Goal: Book appointment/travel/reservation

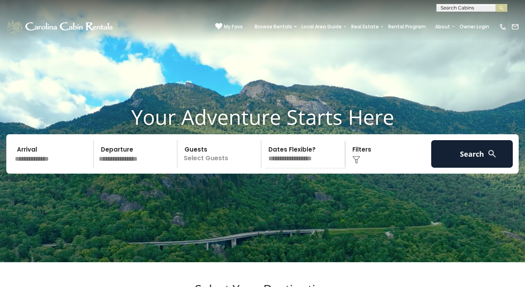
click at [60, 168] on input "text" at bounding box center [53, 154] width 82 height 28
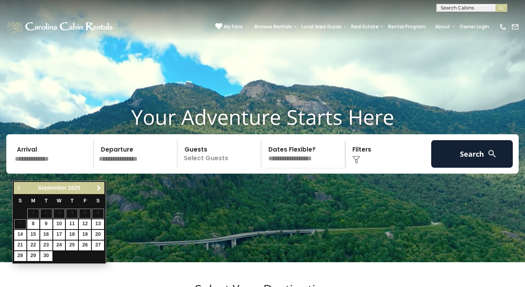
click at [99, 188] on span "Next" at bounding box center [99, 188] width 6 height 6
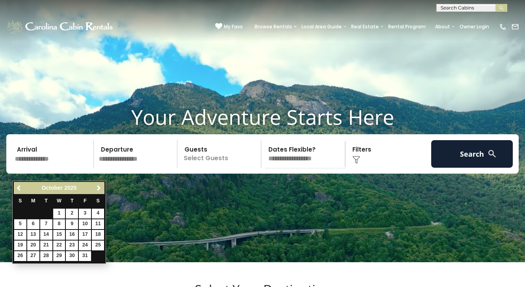
click at [99, 188] on span "Next" at bounding box center [99, 188] width 6 height 6
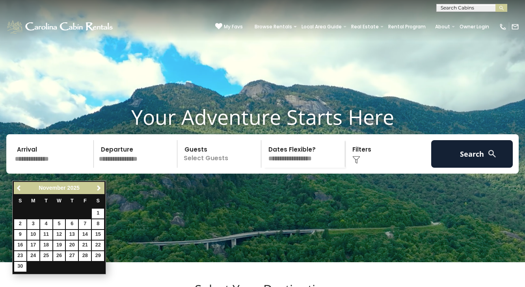
click at [99, 188] on span "Next" at bounding box center [99, 188] width 6 height 6
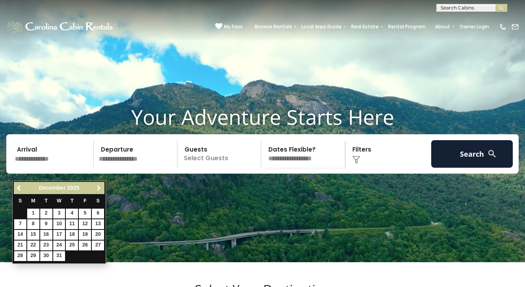
click at [99, 188] on span "Next" at bounding box center [99, 188] width 6 height 6
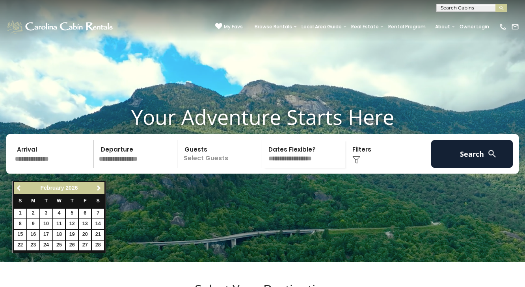
click at [99, 188] on span "Next" at bounding box center [99, 188] width 6 height 6
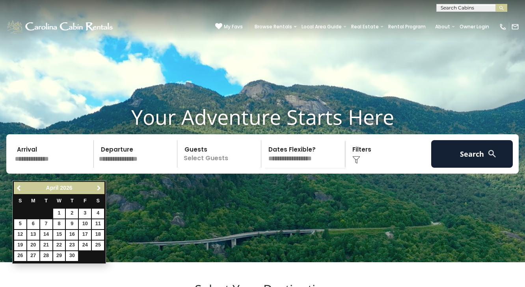
click at [99, 188] on span "Next" at bounding box center [99, 188] width 6 height 6
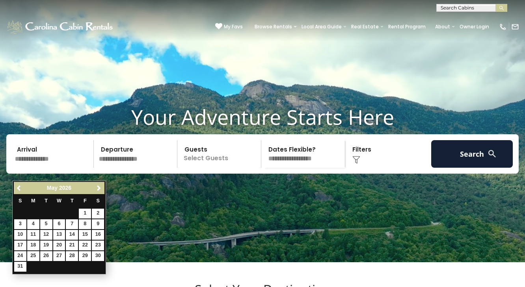
click at [99, 188] on span "Next" at bounding box center [99, 188] width 6 height 6
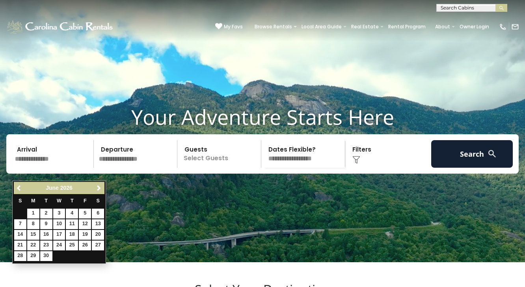
click at [99, 188] on span "Next" at bounding box center [99, 188] width 6 height 6
click at [18, 189] on span "Previous" at bounding box center [19, 188] width 6 height 6
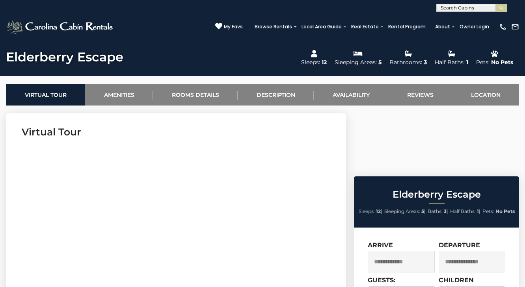
scroll to position [397, 0]
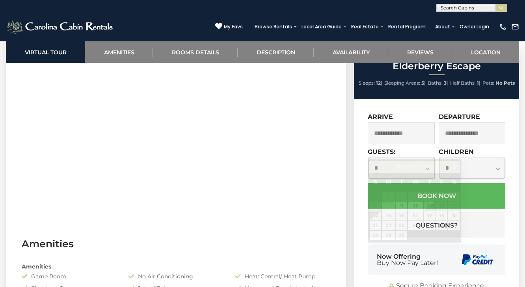
click at [426, 144] on input "text" at bounding box center [400, 133] width 67 height 22
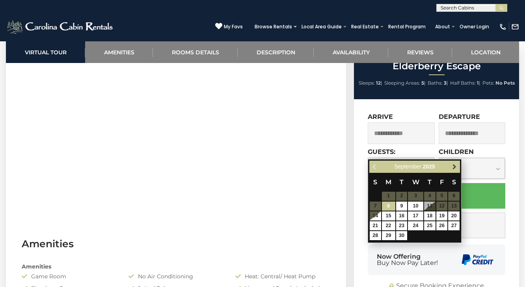
click at [457, 167] on link "Next" at bounding box center [454, 167] width 10 height 10
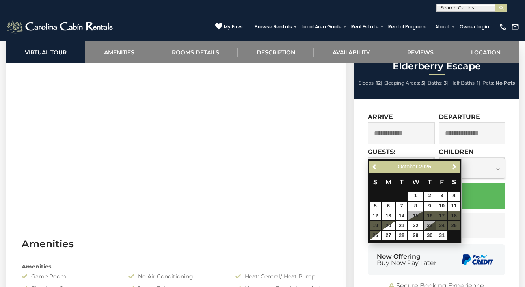
click at [457, 167] on link "Next" at bounding box center [454, 167] width 10 height 10
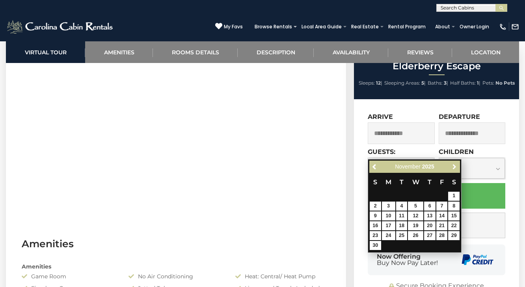
click at [457, 167] on link "Next" at bounding box center [454, 167] width 10 height 10
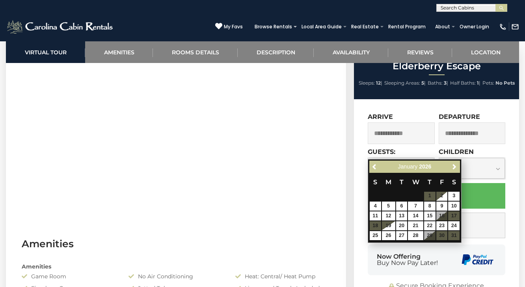
click at [457, 167] on link "Next" at bounding box center [454, 167] width 10 height 10
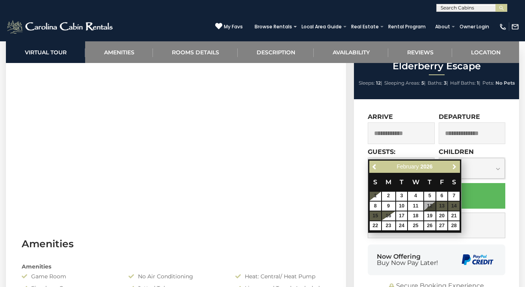
click at [457, 167] on link "Next" at bounding box center [454, 167] width 10 height 10
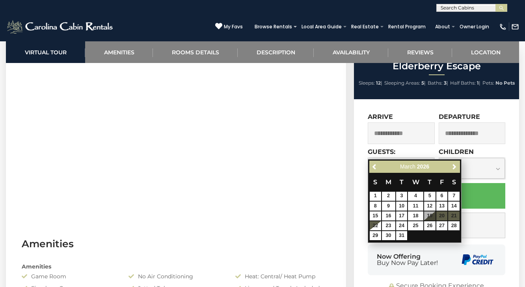
click at [457, 167] on link "Next" at bounding box center [454, 167] width 10 height 10
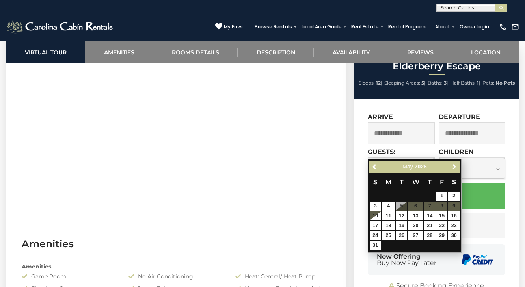
click at [457, 167] on link "Next" at bounding box center [454, 167] width 10 height 10
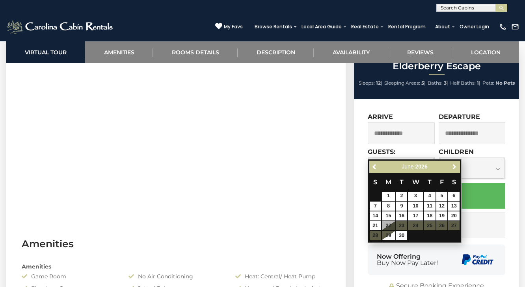
click at [457, 167] on link "Next" at bounding box center [454, 167] width 10 height 10
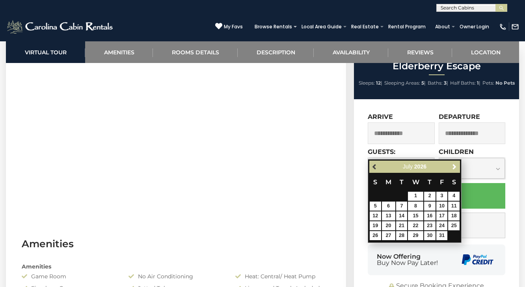
click at [373, 167] on span "Previous" at bounding box center [374, 166] width 6 height 6
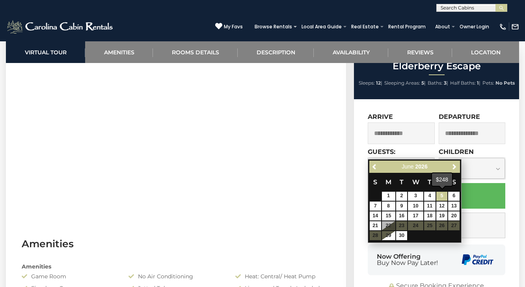
click at [438, 197] on link "5" at bounding box center [441, 196] width 11 height 9
type input "**********"
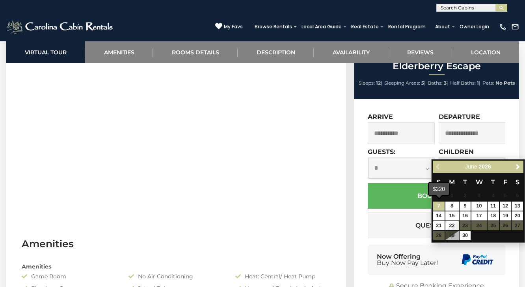
click at [440, 205] on link "7" at bounding box center [438, 206] width 11 height 9
type input "**********"
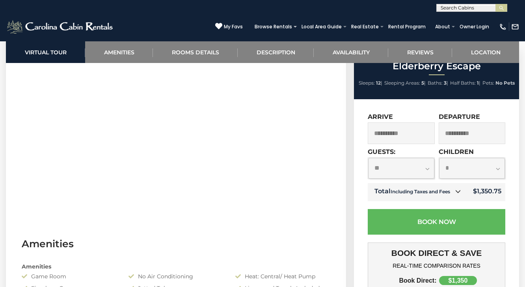
select select "**"
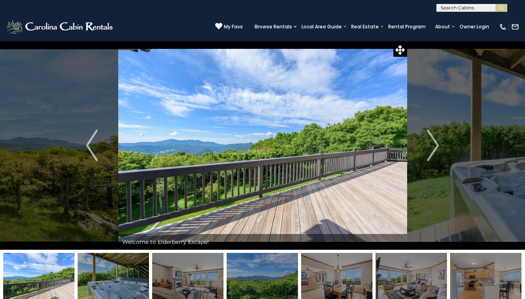
scroll to position [0, 0]
click at [419, 145] on button "Next" at bounding box center [432, 145] width 52 height 209
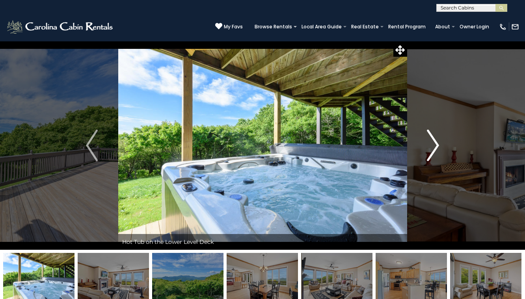
click at [438, 147] on img "Next" at bounding box center [433, 146] width 12 height 32
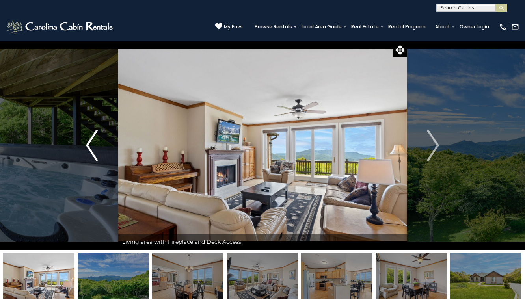
click at [96, 133] on img "Previous" at bounding box center [92, 146] width 12 height 32
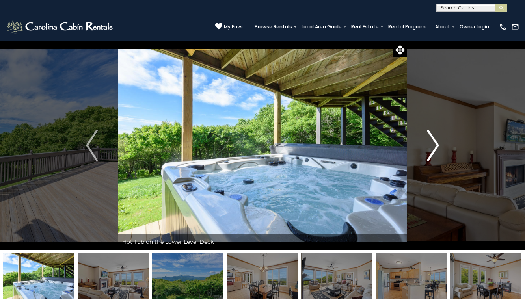
click at [437, 143] on img "Next" at bounding box center [433, 146] width 12 height 32
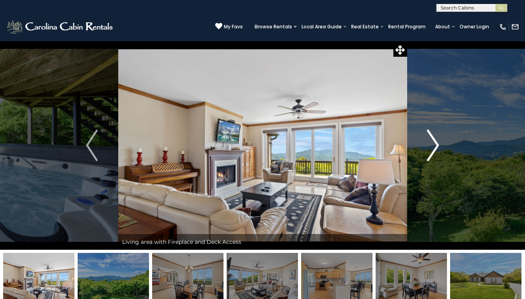
click at [437, 143] on img "Next" at bounding box center [433, 146] width 12 height 32
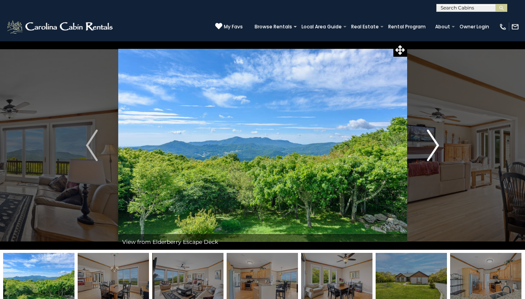
click at [437, 143] on img "Next" at bounding box center [433, 146] width 12 height 32
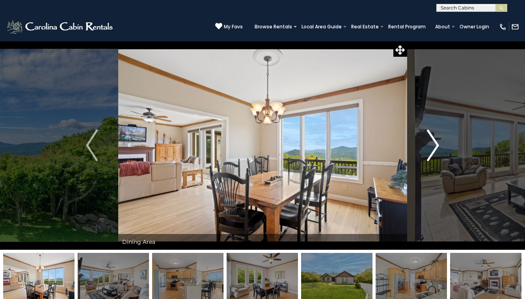
click at [437, 143] on img "Next" at bounding box center [433, 146] width 12 height 32
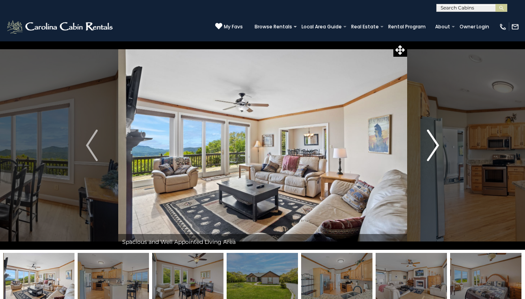
click at [437, 143] on img "Next" at bounding box center [433, 146] width 12 height 32
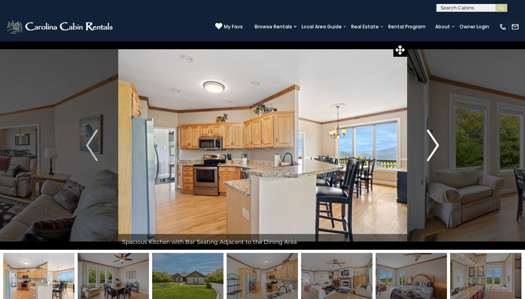
click at [437, 143] on img "Next" at bounding box center [433, 146] width 12 height 32
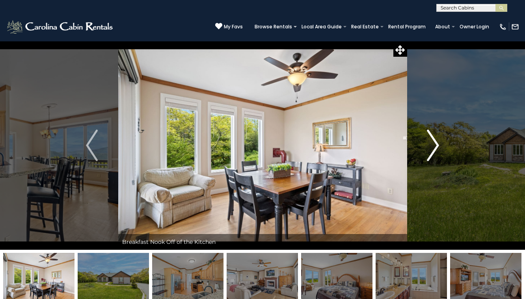
click at [437, 143] on img "Next" at bounding box center [433, 146] width 12 height 32
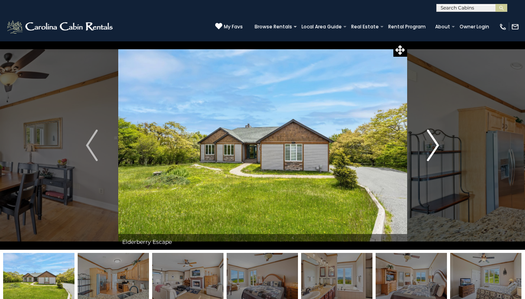
click at [437, 143] on img "Next" at bounding box center [433, 146] width 12 height 32
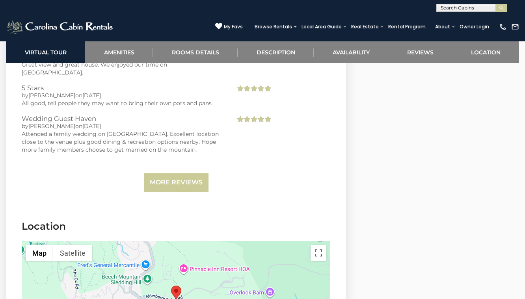
scroll to position [1717, 0]
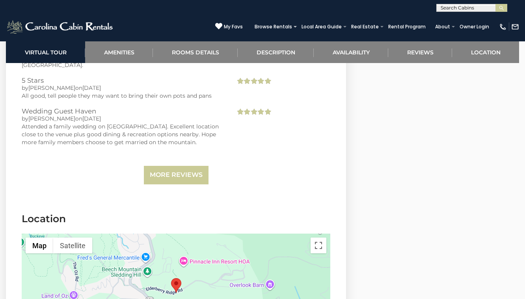
click at [186, 166] on link "More Reviews" at bounding box center [176, 175] width 65 height 19
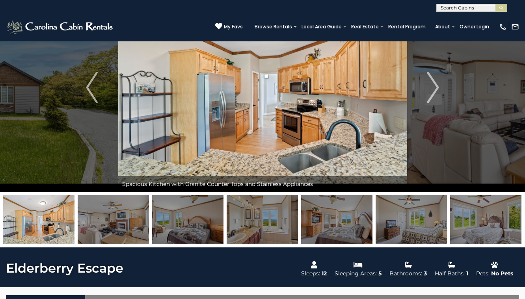
scroll to position [42, 0]
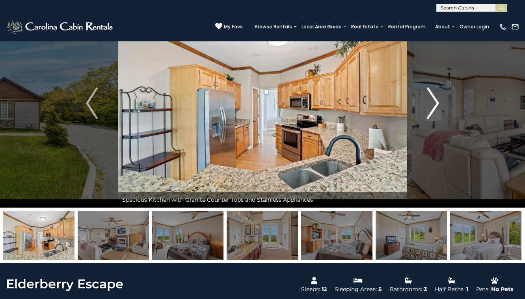
click at [436, 108] on img "Next" at bounding box center [433, 103] width 12 height 32
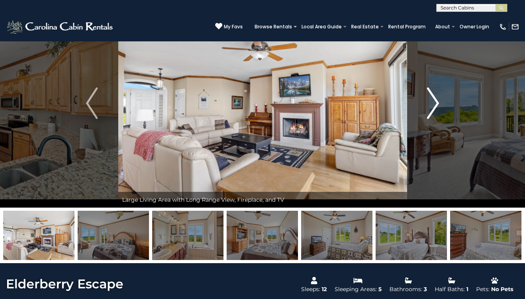
click at [436, 108] on img "Next" at bounding box center [433, 103] width 12 height 32
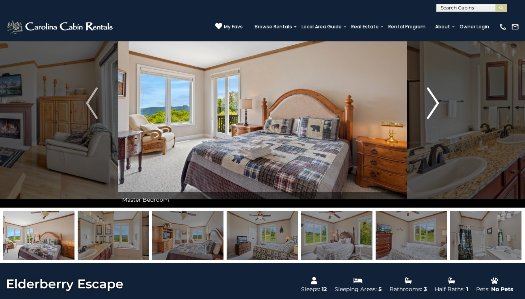
click at [436, 108] on img "Next" at bounding box center [433, 103] width 12 height 32
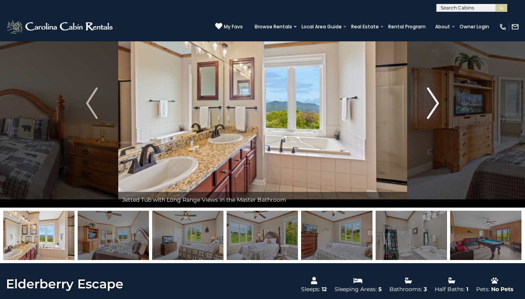
click at [436, 108] on img "Next" at bounding box center [433, 103] width 12 height 32
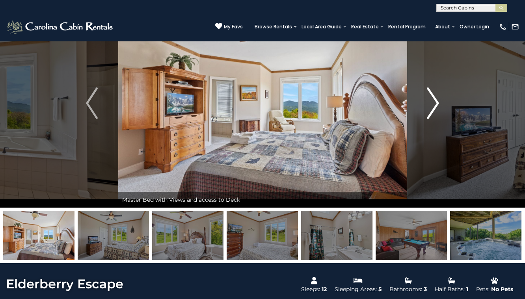
click at [436, 108] on img "Next" at bounding box center [433, 103] width 12 height 32
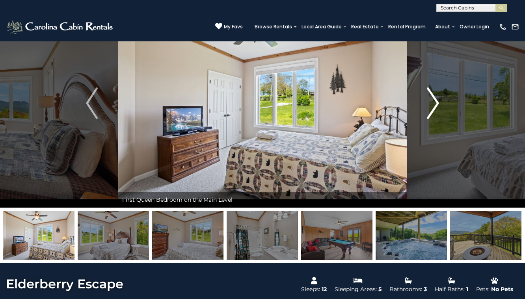
click at [436, 108] on img "Next" at bounding box center [433, 103] width 12 height 32
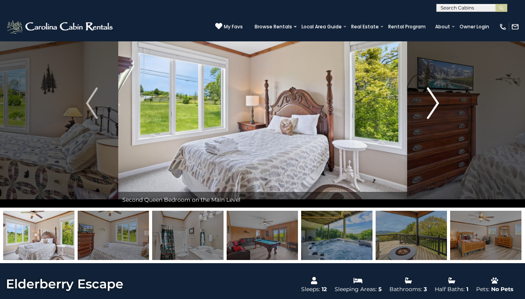
click at [436, 108] on img "Next" at bounding box center [433, 103] width 12 height 32
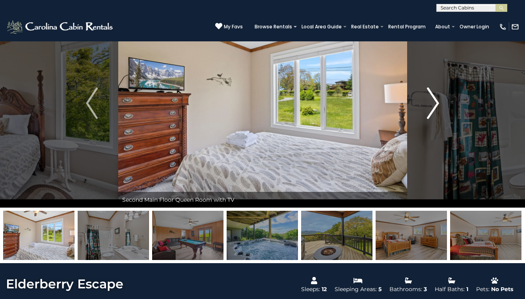
click at [436, 108] on img "Next" at bounding box center [433, 103] width 12 height 32
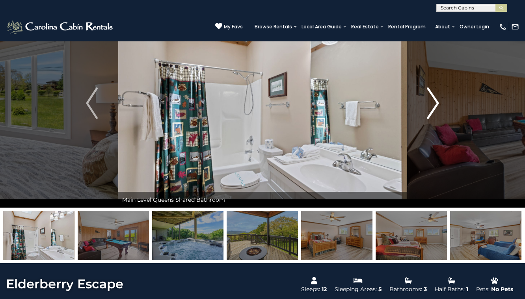
click at [436, 108] on img "Next" at bounding box center [433, 103] width 12 height 32
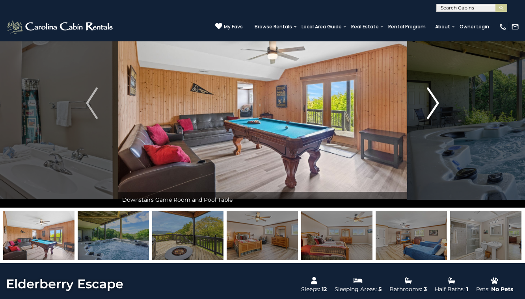
click at [436, 108] on img "Next" at bounding box center [433, 103] width 12 height 32
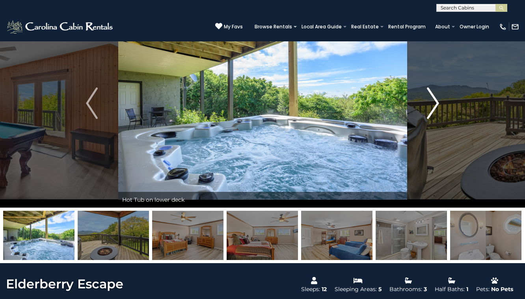
click at [436, 108] on img "Next" at bounding box center [433, 103] width 12 height 32
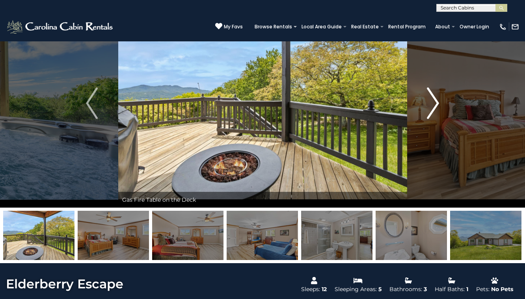
click at [436, 108] on img "Next" at bounding box center [433, 103] width 12 height 32
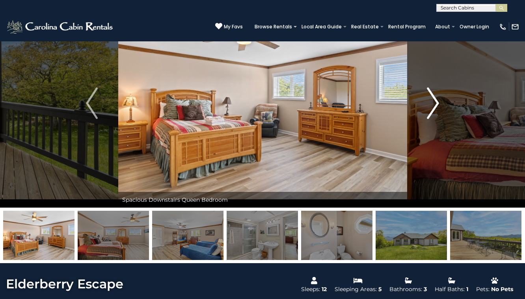
click at [436, 108] on img "Next" at bounding box center [433, 103] width 12 height 32
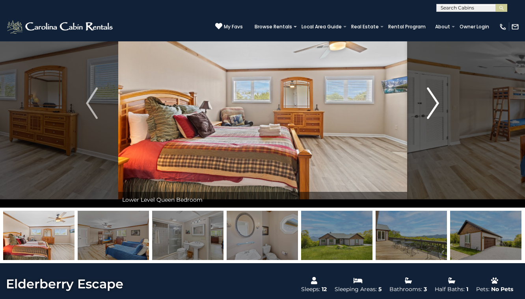
click at [436, 108] on img "Next" at bounding box center [433, 103] width 12 height 32
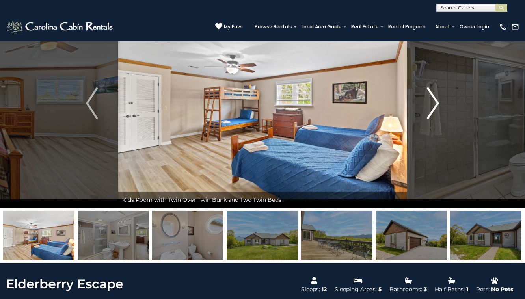
click at [436, 108] on img "Next" at bounding box center [433, 103] width 12 height 32
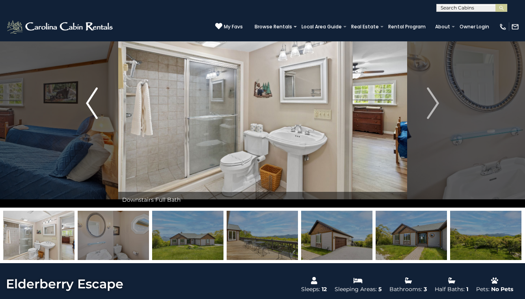
click at [109, 109] on button "Previous" at bounding box center [92, 103] width 52 height 209
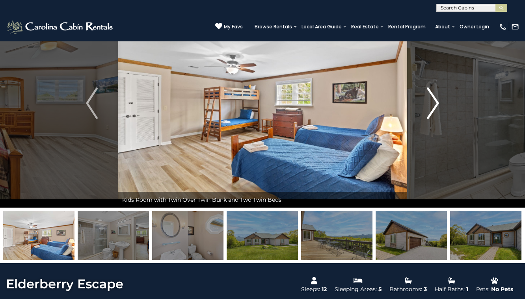
click at [425, 123] on button "Next" at bounding box center [432, 103] width 52 height 209
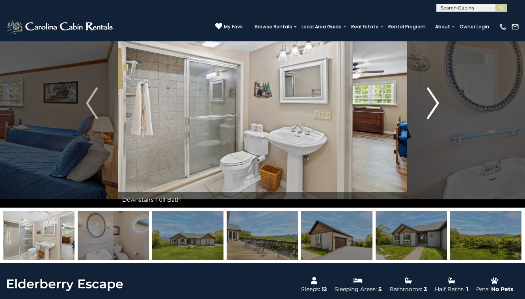
click at [432, 120] on button "Next" at bounding box center [432, 103] width 52 height 209
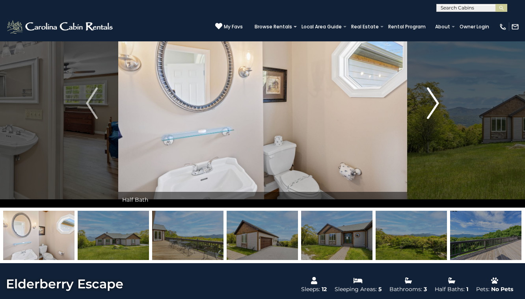
click at [432, 120] on button "Next" at bounding box center [432, 103] width 52 height 209
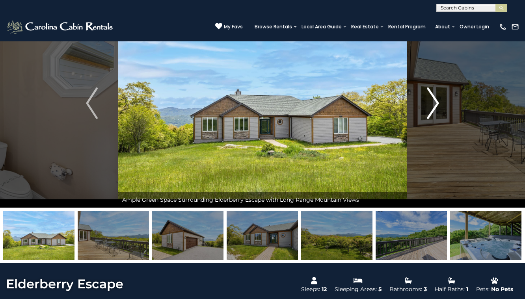
click at [432, 120] on button "Next" at bounding box center [432, 103] width 52 height 209
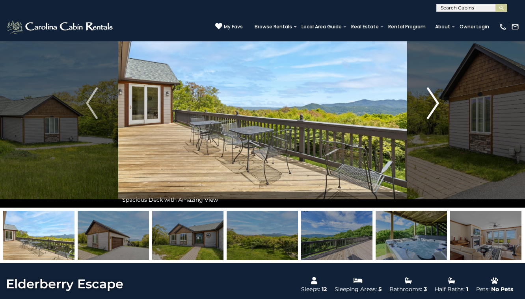
click at [432, 120] on button "Next" at bounding box center [432, 103] width 52 height 209
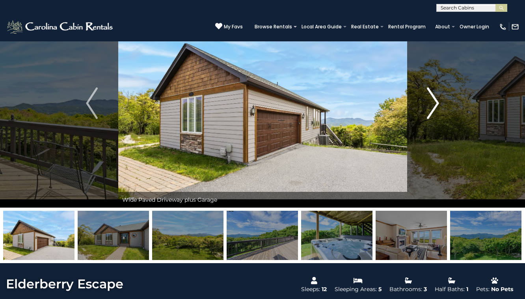
click at [432, 120] on button "Next" at bounding box center [432, 103] width 52 height 209
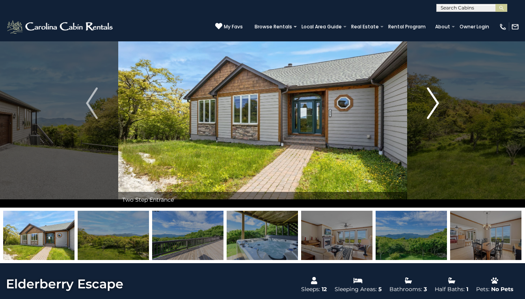
click at [432, 120] on button "Next" at bounding box center [432, 103] width 52 height 209
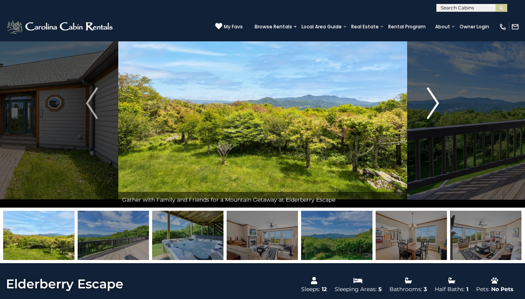
click at [432, 119] on button "Next" at bounding box center [432, 103] width 52 height 209
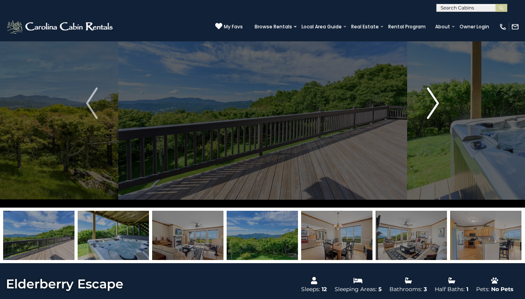
click at [432, 119] on button "Next" at bounding box center [432, 103] width 52 height 209
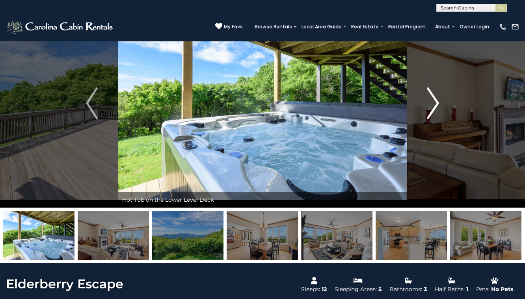
click at [432, 119] on button "Next" at bounding box center [432, 103] width 52 height 209
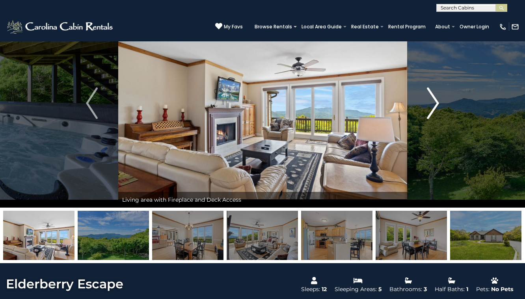
click at [432, 119] on button "Next" at bounding box center [432, 103] width 52 height 209
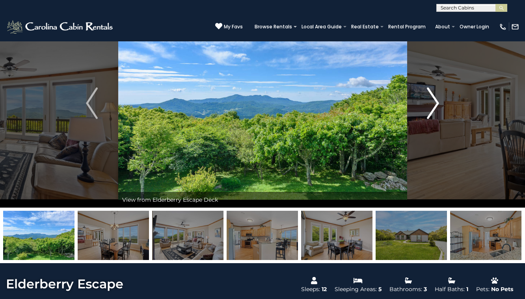
click at [432, 119] on button "Next" at bounding box center [432, 103] width 52 height 209
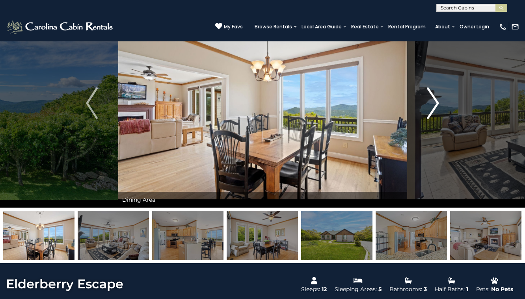
click at [432, 119] on button "Next" at bounding box center [432, 103] width 52 height 209
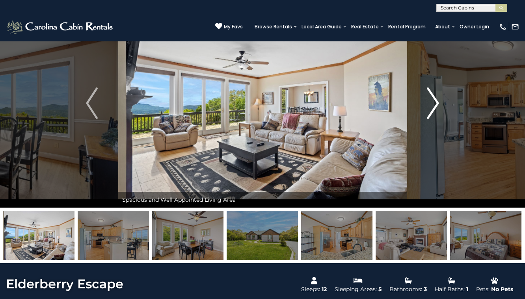
click at [432, 119] on button "Next" at bounding box center [432, 103] width 52 height 209
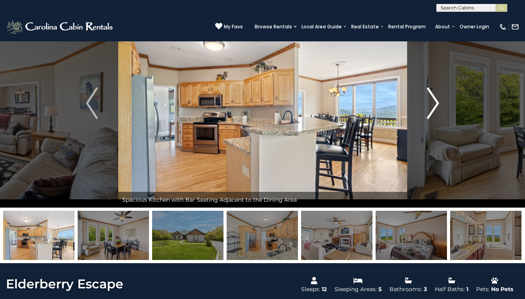
click at [432, 119] on button "Next" at bounding box center [432, 103] width 52 height 209
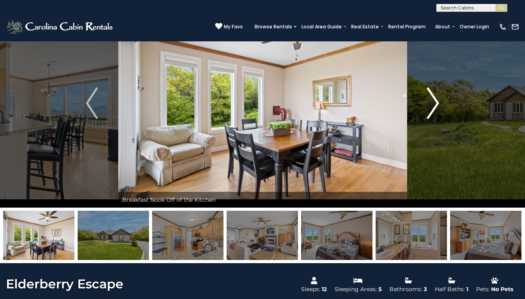
click at [432, 119] on button "Next" at bounding box center [432, 103] width 52 height 209
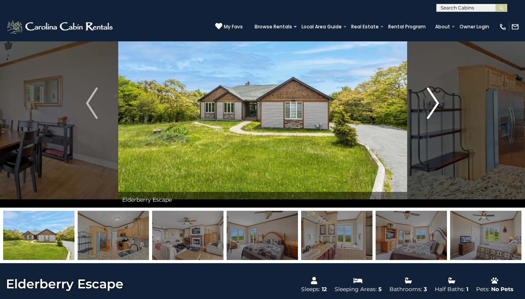
click at [432, 119] on button "Next" at bounding box center [432, 103] width 52 height 209
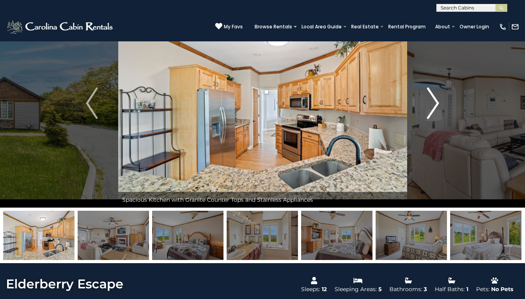
click at [432, 119] on button "Next" at bounding box center [432, 103] width 52 height 209
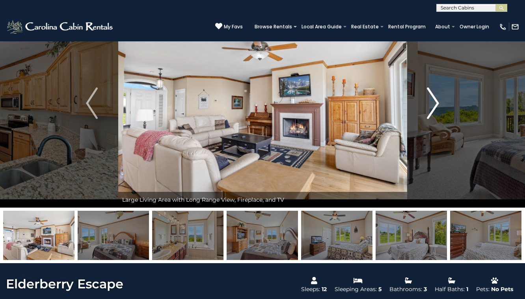
click at [432, 119] on button "Next" at bounding box center [432, 103] width 52 height 209
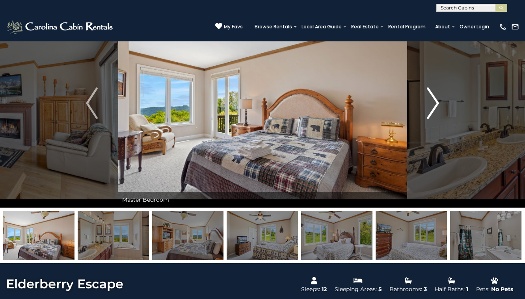
click at [432, 119] on button "Next" at bounding box center [432, 103] width 52 height 209
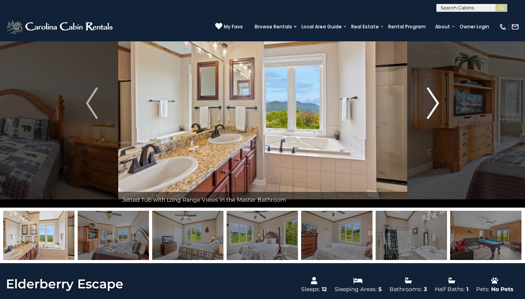
click at [432, 119] on button "Next" at bounding box center [432, 103] width 52 height 209
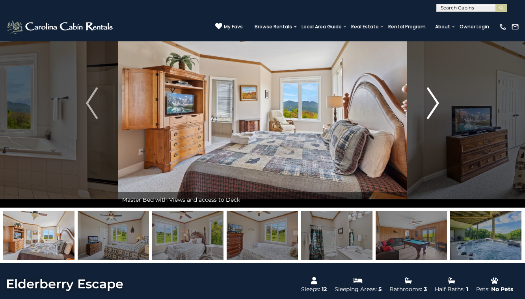
click at [432, 119] on button "Next" at bounding box center [432, 103] width 52 height 209
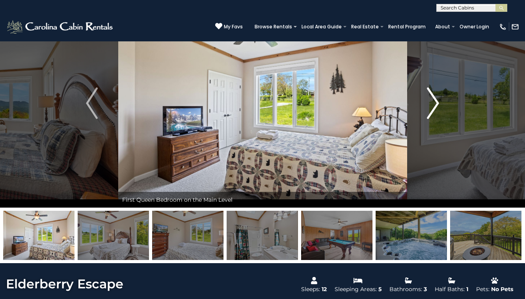
click at [432, 119] on button "Next" at bounding box center [432, 103] width 52 height 209
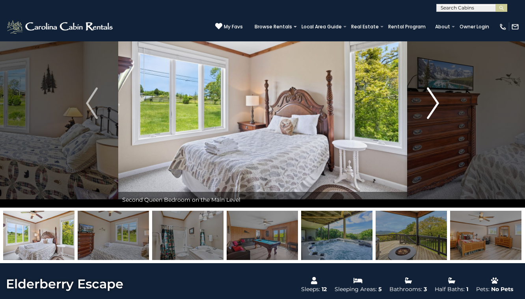
click at [432, 119] on button "Next" at bounding box center [432, 103] width 52 height 209
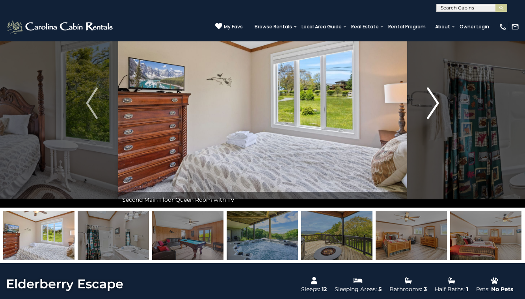
click at [432, 119] on button "Next" at bounding box center [432, 103] width 52 height 209
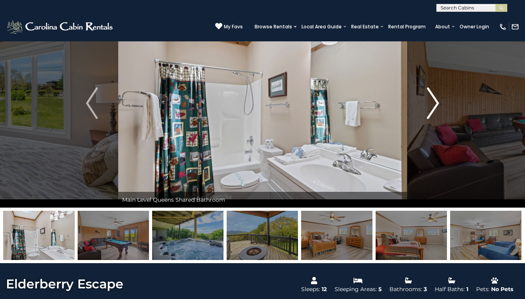
click at [432, 119] on button "Next" at bounding box center [432, 103] width 52 height 209
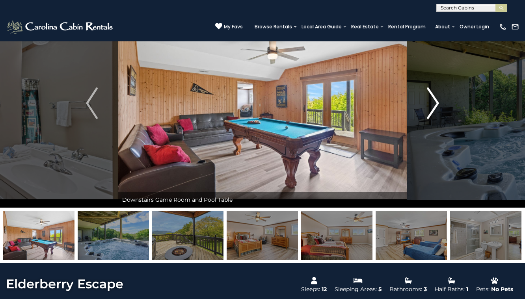
click at [432, 119] on button "Next" at bounding box center [432, 103] width 52 height 209
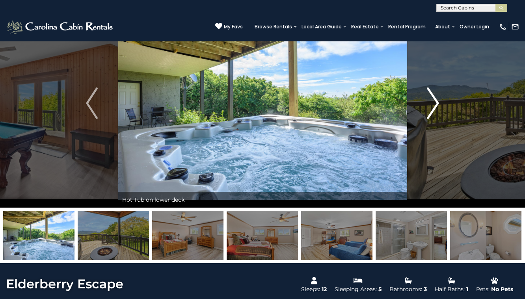
click at [432, 119] on button "Next" at bounding box center [432, 103] width 52 height 209
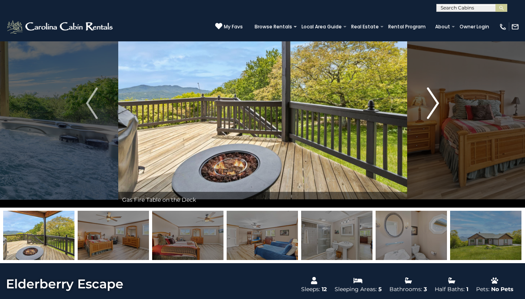
click at [432, 119] on button "Next" at bounding box center [432, 103] width 52 height 209
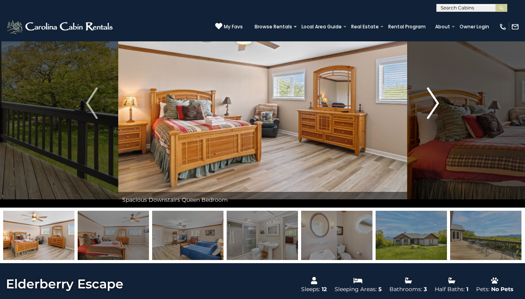
click at [432, 119] on button "Next" at bounding box center [432, 103] width 52 height 209
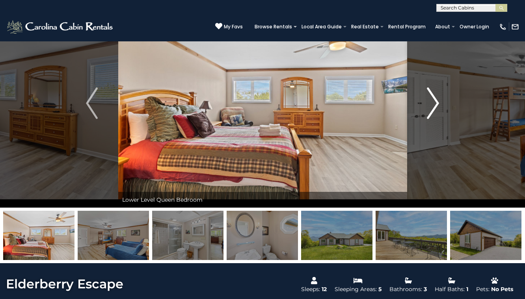
click at [432, 120] on button "Next" at bounding box center [432, 103] width 52 height 209
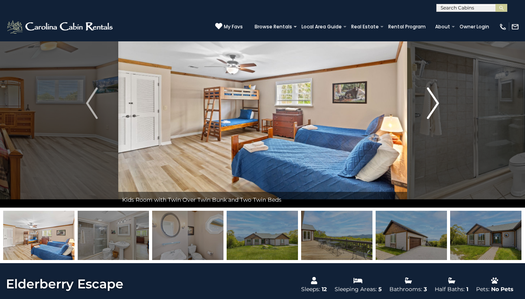
click at [432, 120] on button "Next" at bounding box center [432, 103] width 52 height 209
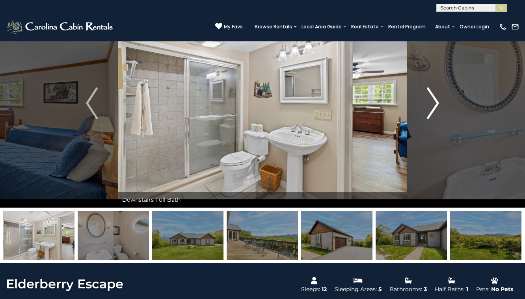
click at [443, 98] on button "Next" at bounding box center [432, 103] width 52 height 209
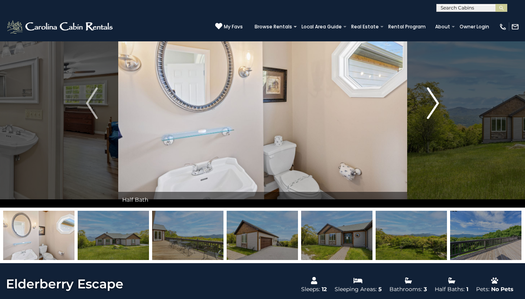
click at [437, 95] on img "Next" at bounding box center [433, 103] width 12 height 32
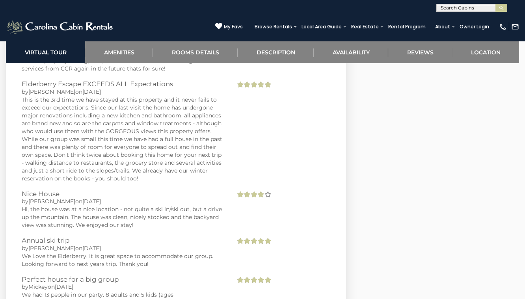
scroll to position [3061, 0]
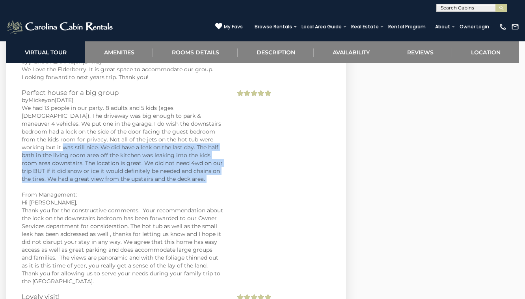
drag, startPoint x: 191, startPoint y: 129, endPoint x: 177, endPoint y: 175, distance: 47.7
click at [177, 175] on div "We had 13 people in our party. 8 adults and 5 kids (ages 3-9). The driveway was…" at bounding box center [123, 194] width 202 height 181
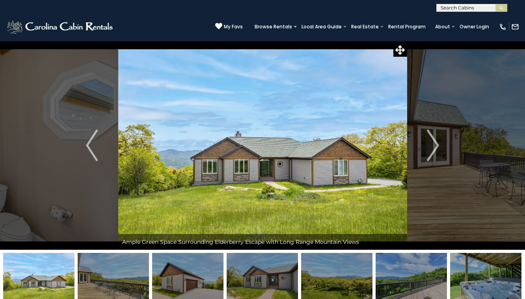
scroll to position [0, 0]
